Goal: Obtain resource: Obtain resource

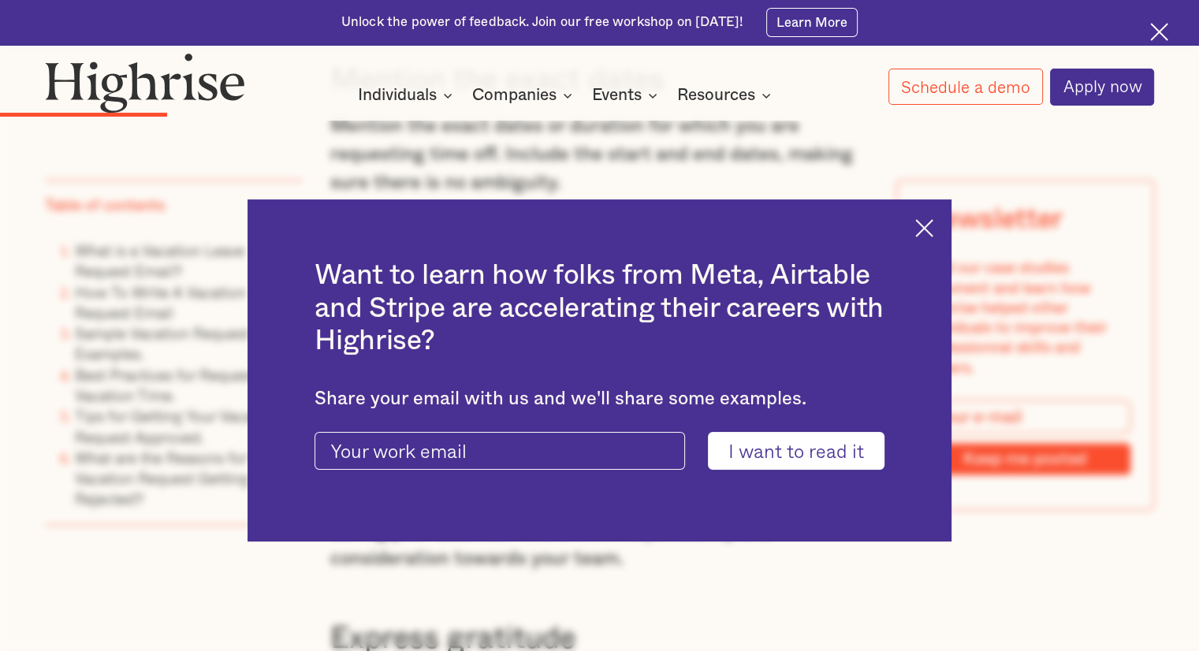
scroll to position [2904, 0]
click at [925, 236] on img at bounding box center [924, 228] width 18 height 18
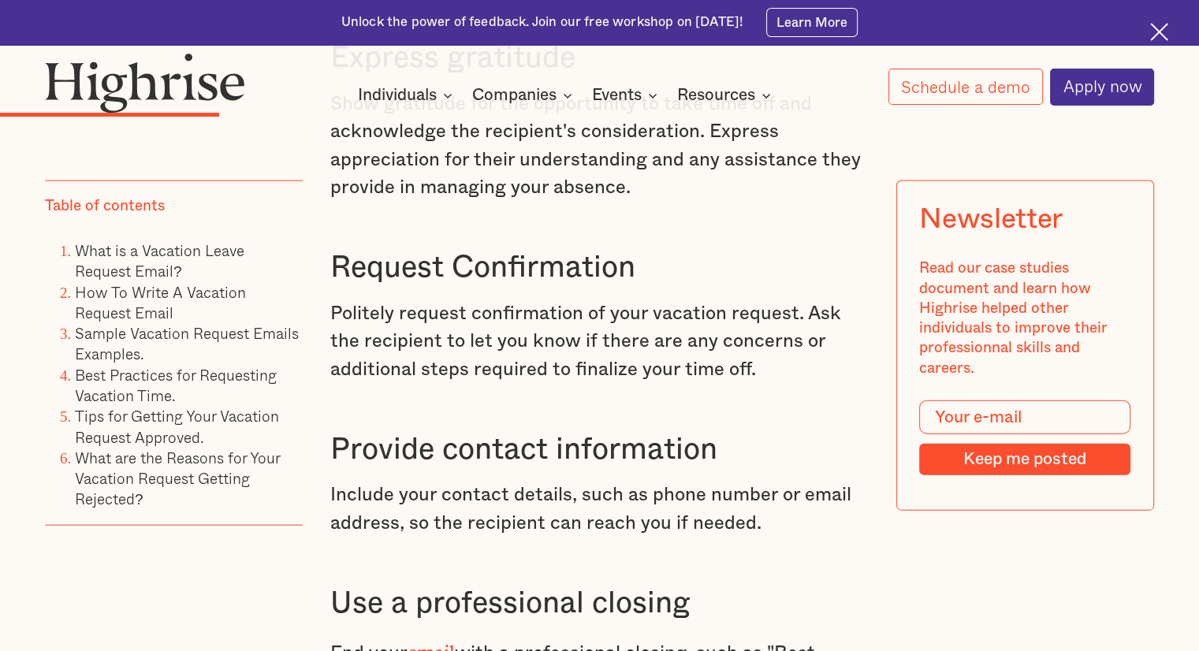
scroll to position [3483, 0]
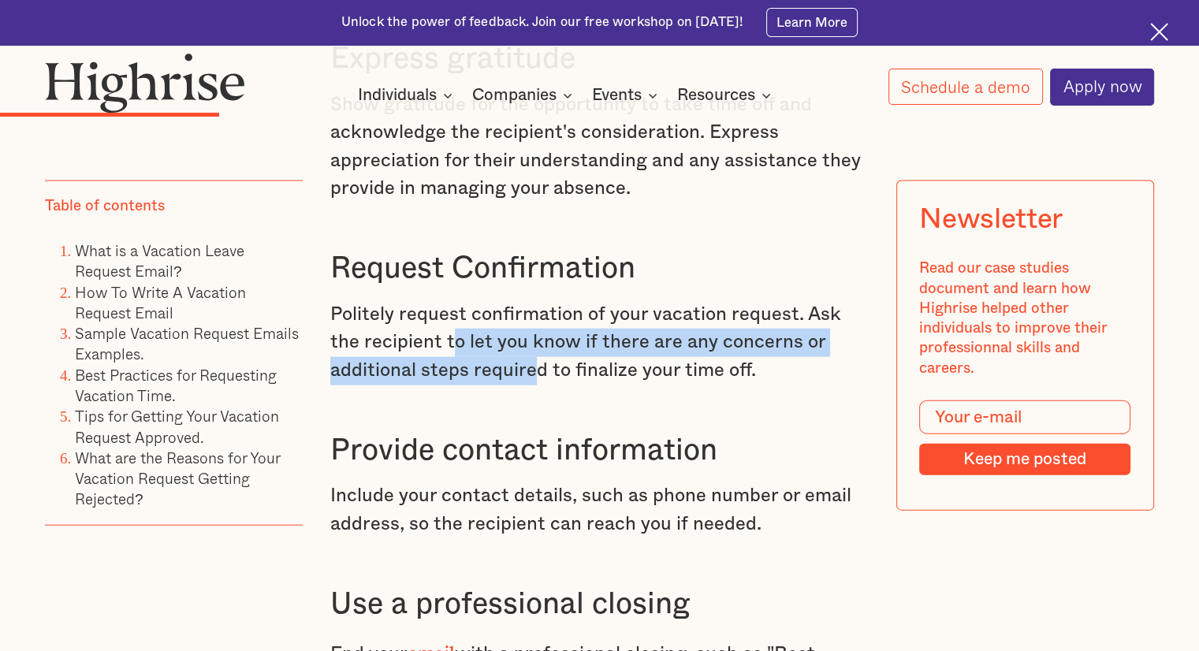
drag, startPoint x: 419, startPoint y: 384, endPoint x: 535, endPoint y: 397, distance: 116.6
click at [535, 386] on p "Politely request confirmation of your vacation request. Ask the recipient to le…" at bounding box center [599, 343] width 538 height 84
drag, startPoint x: 431, startPoint y: 375, endPoint x: 759, endPoint y: 386, distance: 328.1
click at [759, 386] on p "Politely request confirmation of your vacation request. Ask the recipient to le…" at bounding box center [599, 343] width 538 height 84
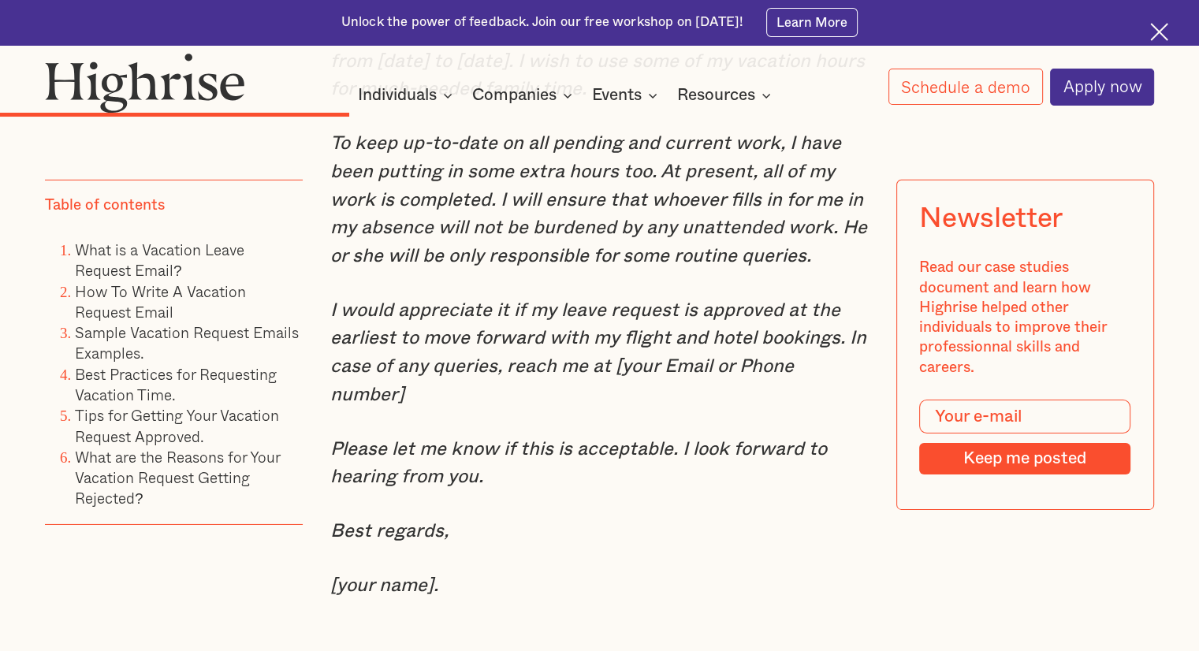
scroll to position [5047, 0]
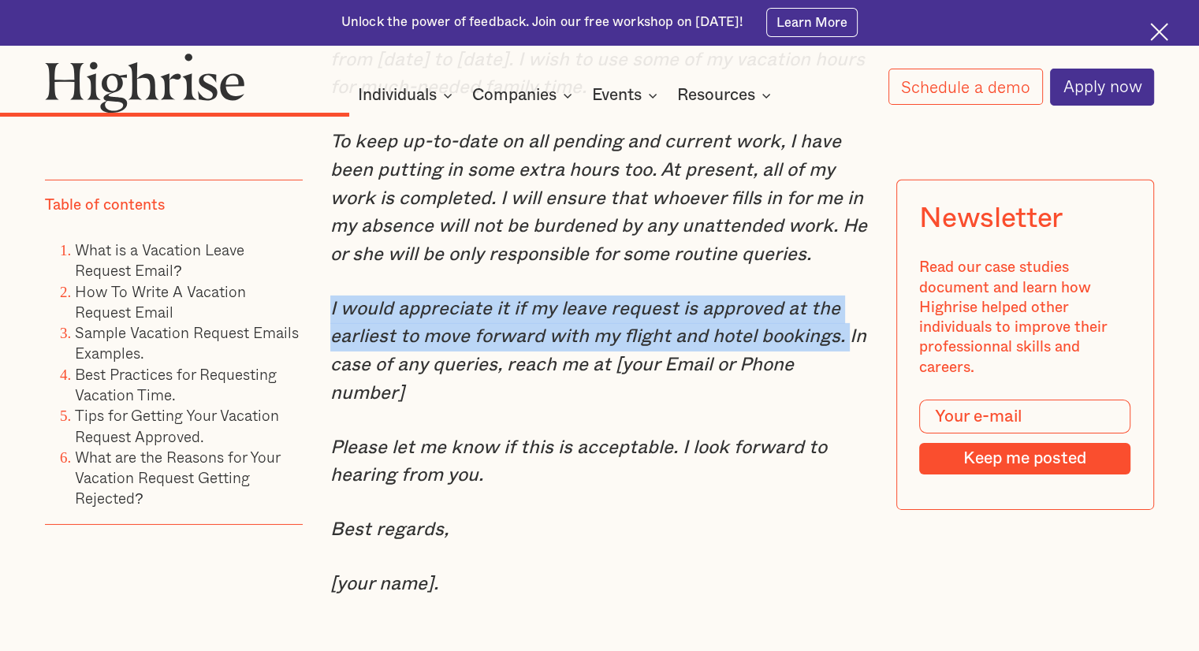
drag, startPoint x: 330, startPoint y: 350, endPoint x: 844, endPoint y: 374, distance: 515.4
click at [844, 374] on em "I would appreciate it if my leave request is approved at the earliest to move f…" at bounding box center [598, 351] width 536 height 103
copy em "I would appreciate it if my leave request is approved at the earliest to move f…"
